Goal: Task Accomplishment & Management: Manage account settings

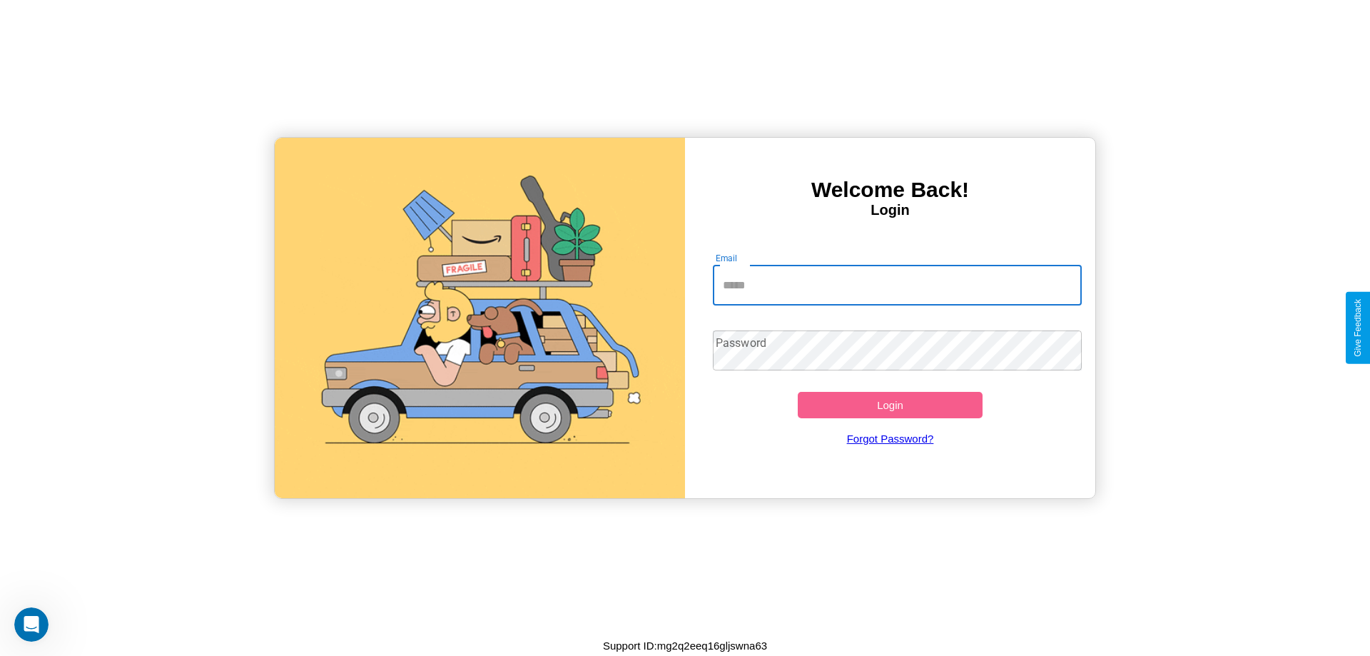
click at [897, 285] on input "Email" at bounding box center [898, 285] width 370 height 40
type input "**********"
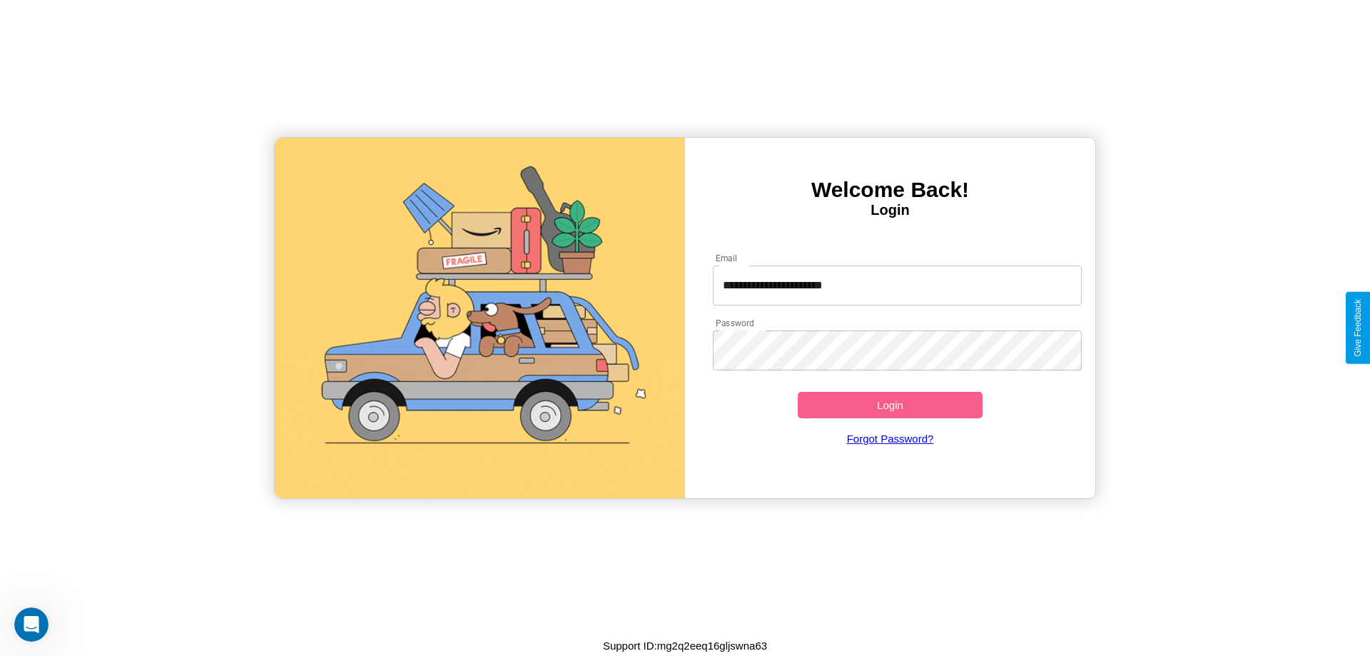
click at [890, 405] on button "Login" at bounding box center [890, 405] width 185 height 26
